Goal: Find specific page/section: Find specific page/section

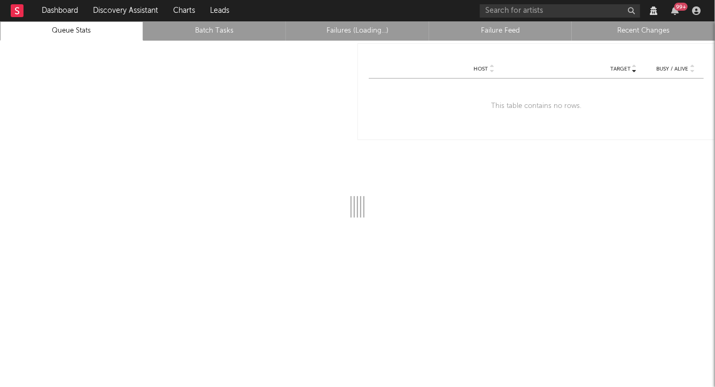
click at [19, 10] on rect at bounding box center [17, 10] width 13 height 13
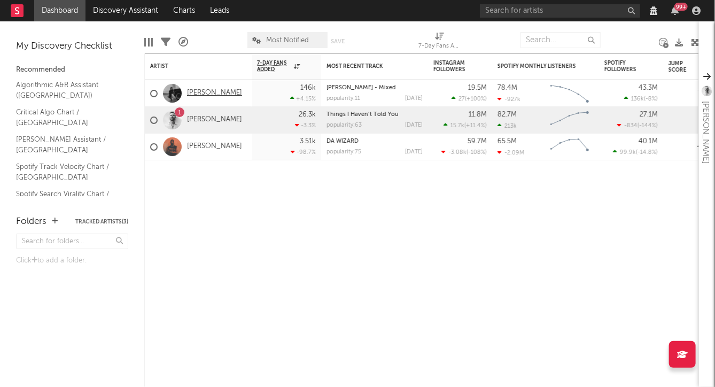
click at [225, 91] on link "[PERSON_NAME]" at bounding box center [214, 93] width 55 height 9
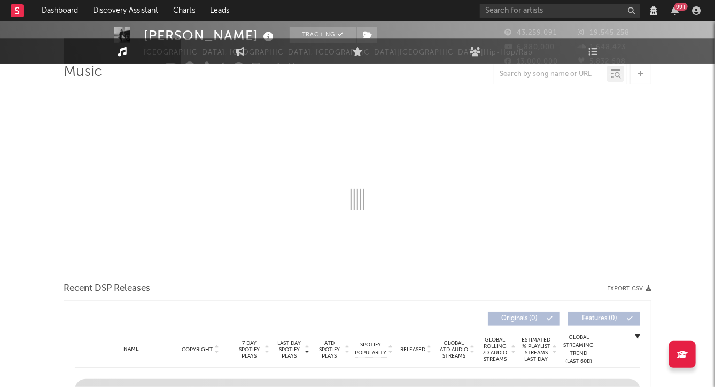
select select "View all"
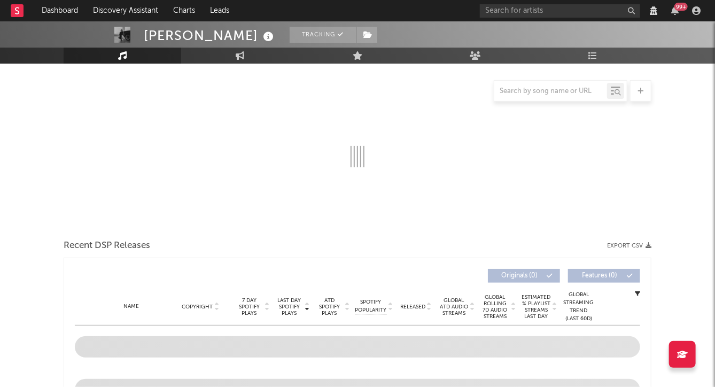
select select "View all"
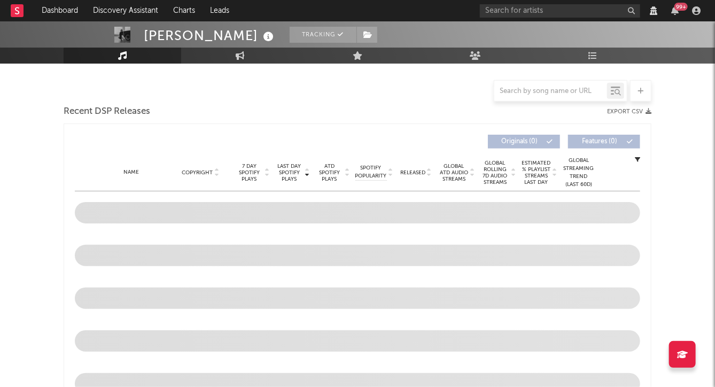
scroll to position [289, 0]
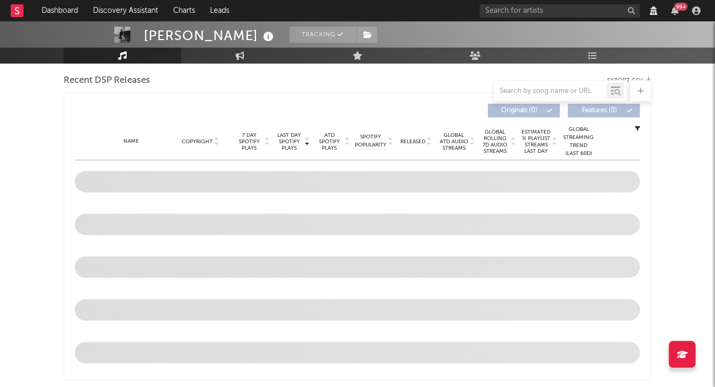
select select "View all"
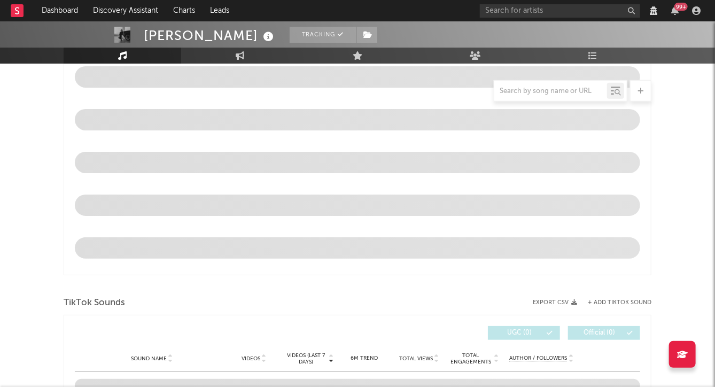
scroll to position [398, 0]
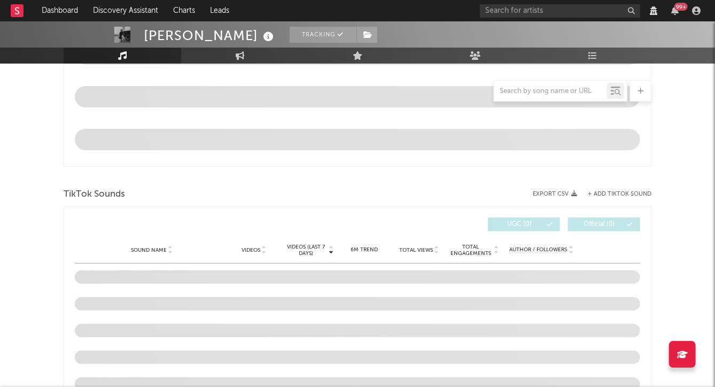
select select "6m"
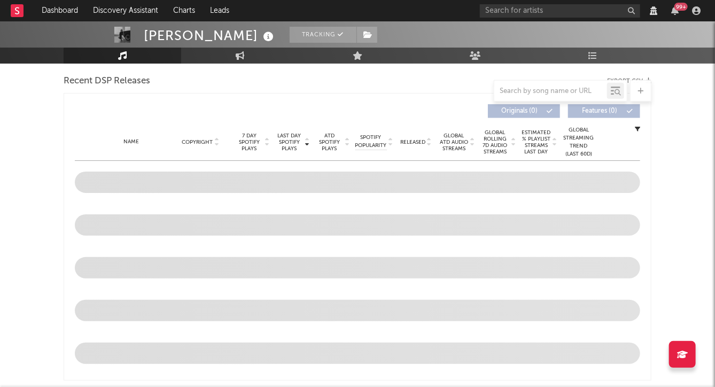
select select "View all"
select select "6m"
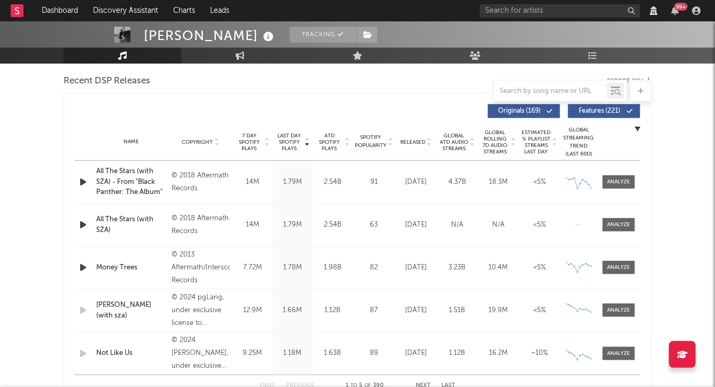
select select "View all"
select select "6m"
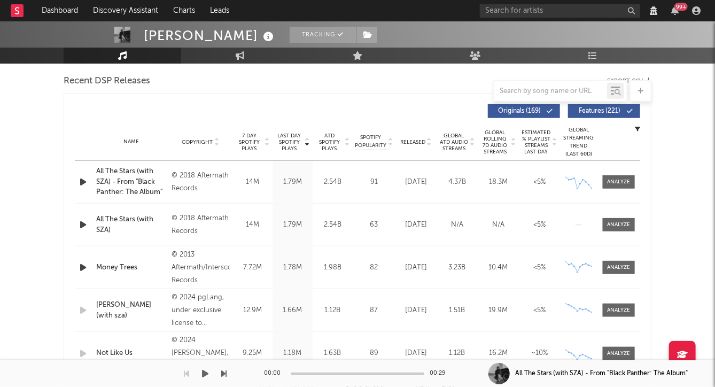
select select "View all"
select select "6m"
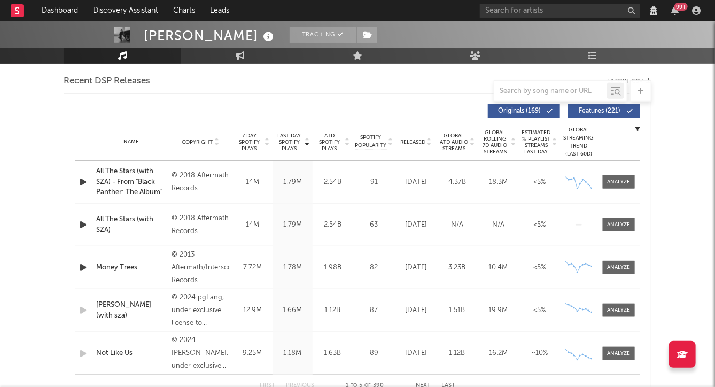
click at [416, 84] on div at bounding box center [358, 90] width 588 height 21
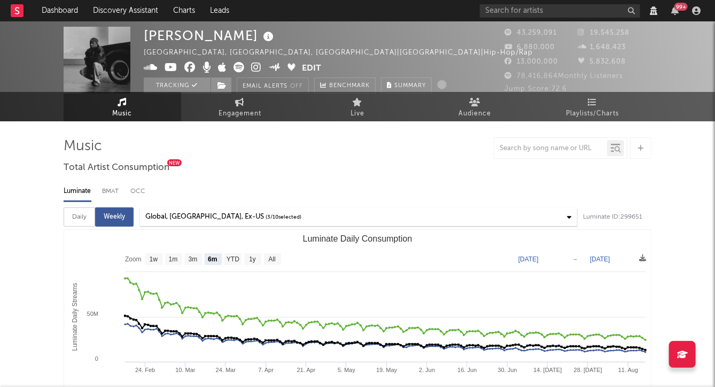
scroll to position [0, 0]
